Goal: Task Accomplishment & Management: Use online tool/utility

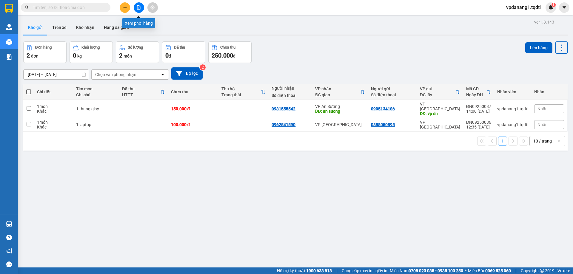
click at [138, 6] on icon "file-add" at bounding box center [139, 7] width 4 height 4
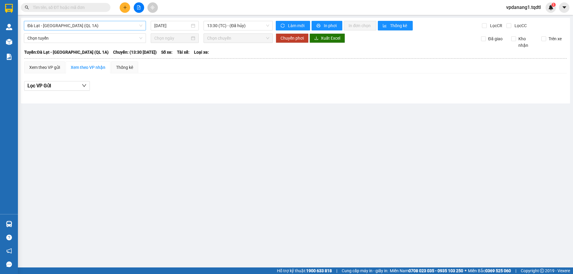
click at [99, 24] on span "Đà Lạt - [GEOGRAPHIC_DATA] (QL 1A)" at bounding box center [84, 25] width 115 height 9
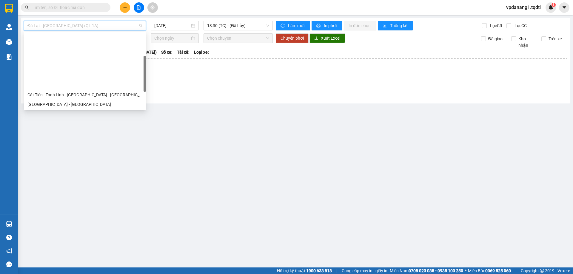
scroll to position [60, 0]
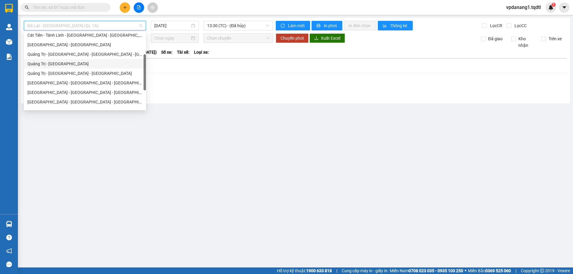
click at [59, 64] on div "Quảng Trị - [GEOGRAPHIC_DATA]" at bounding box center [84, 64] width 115 height 7
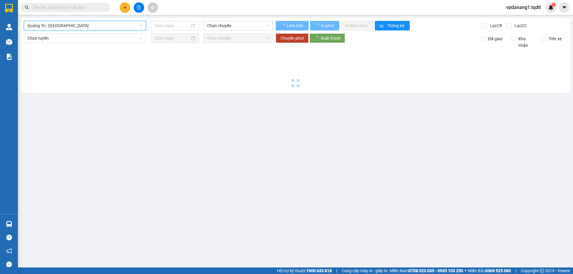
type input "[DATE]"
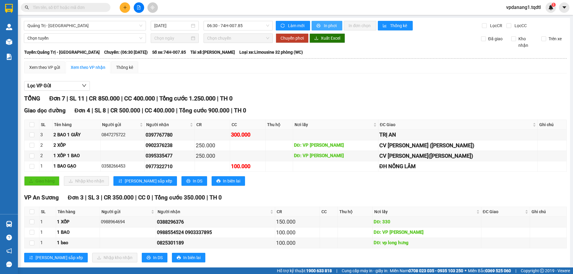
click at [324, 27] on span "In phơi" at bounding box center [331, 25] width 14 height 7
